Goal: Information Seeking & Learning: Learn about a topic

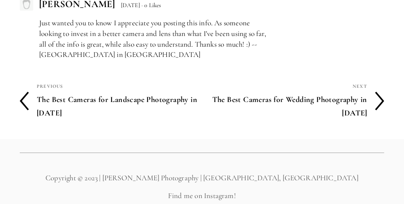
scroll to position [3949, 0]
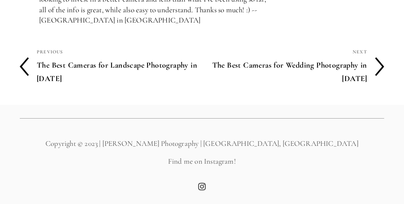
click at [120, 65] on h4 "The Best Cameras for Landscape Photography in 2025" at bounding box center [119, 72] width 165 height 30
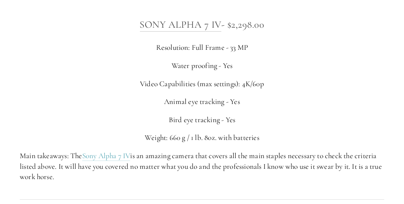
scroll to position [1932, 0]
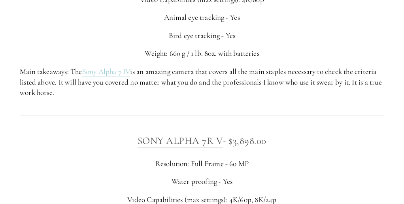
click at [106, 77] on link "Sony Alpha 7 IV" at bounding box center [106, 72] width 48 height 10
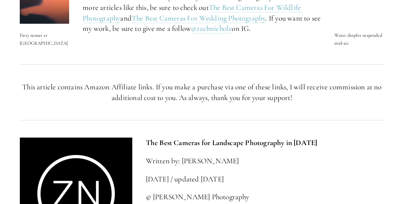
scroll to position [2773, 0]
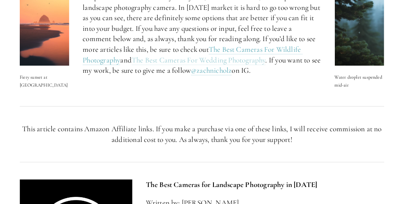
click at [210, 65] on link "The Best Cameras For Wedding Photography" at bounding box center [198, 60] width 134 height 10
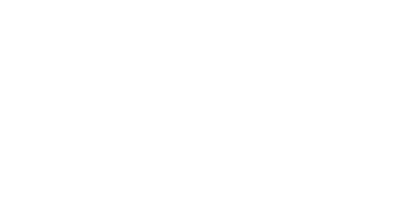
scroll to position [0, 0]
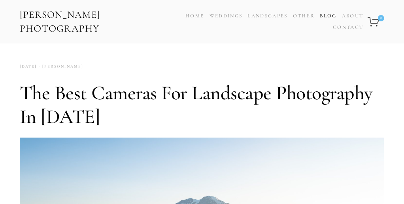
click at [325, 14] on link "Blog" at bounding box center [327, 15] width 17 height 11
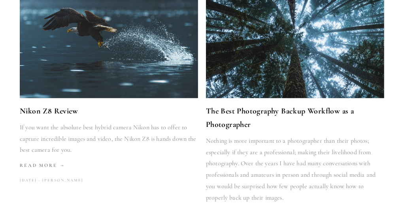
scroll to position [1230, 0]
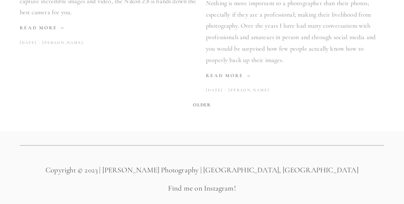
click at [199, 99] on span "Older" at bounding box center [202, 104] width 24 height 11
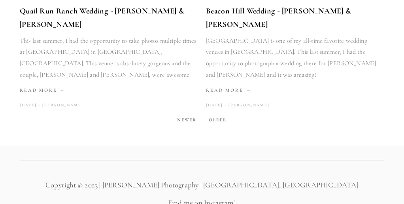
scroll to position [1264, 0]
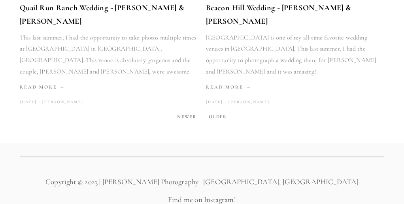
click at [221, 111] on span "Older" at bounding box center [218, 116] width 24 height 11
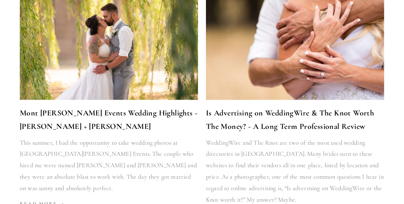
scroll to position [924, 0]
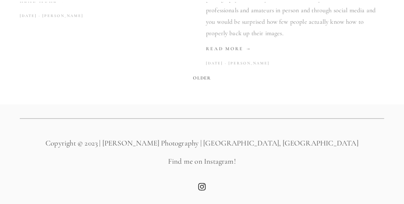
scroll to position [1230, 0]
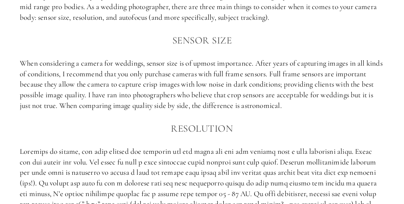
scroll to position [336, 0]
